Goal: Task Accomplishment & Management: Manage account settings

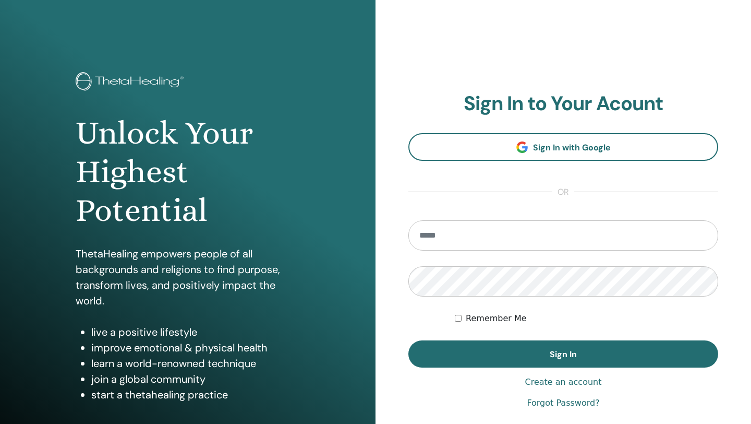
click at [454, 237] on input "email" at bounding box center [564, 235] width 310 height 30
type input "**********"
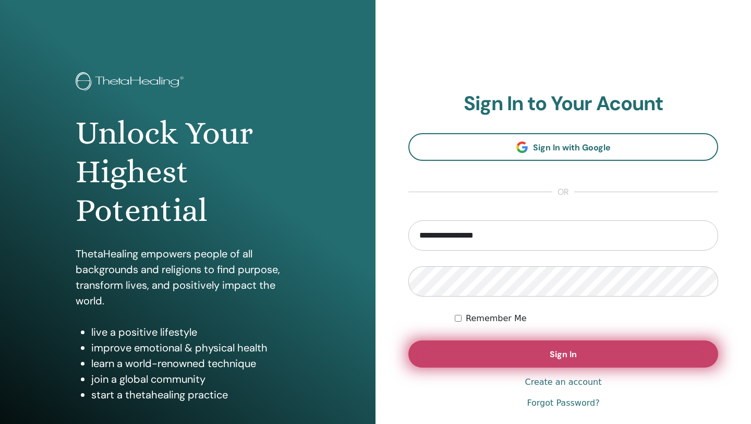
click at [554, 352] on span "Sign In" at bounding box center [563, 354] width 27 height 11
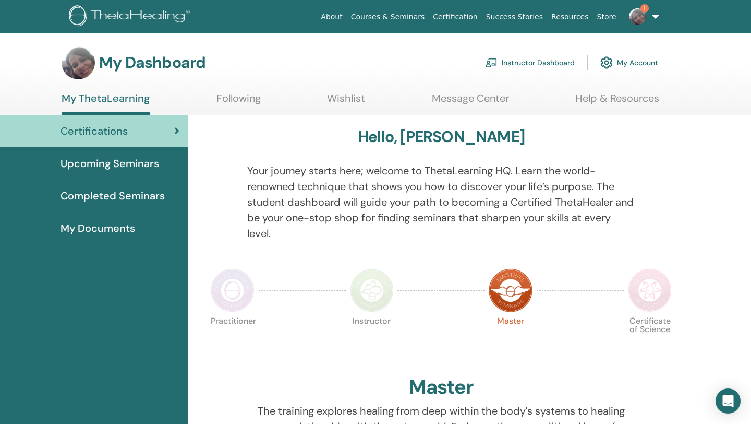
click at [635, 20] on img at bounding box center [637, 16] width 17 height 17
